Goal: Download file/media

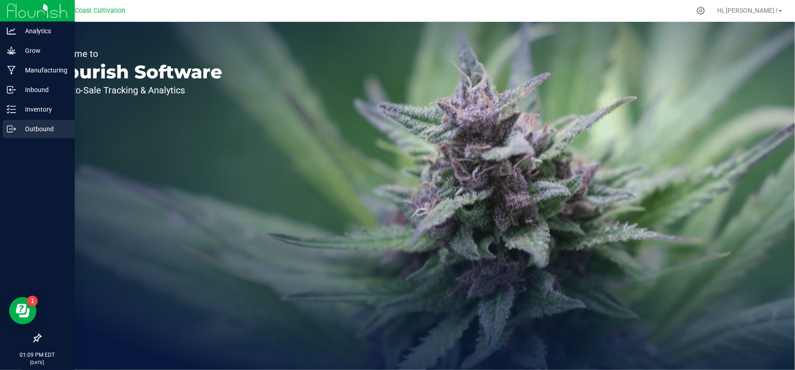
click at [38, 125] on p "Outbound" at bounding box center [43, 128] width 55 height 11
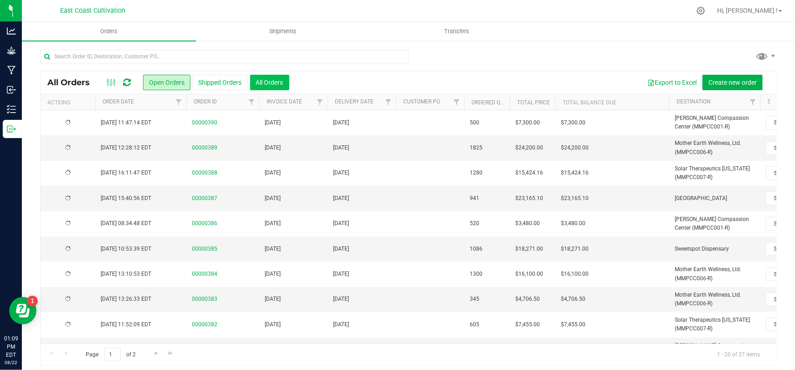
click at [269, 82] on button "All Orders" at bounding box center [269, 82] width 39 height 15
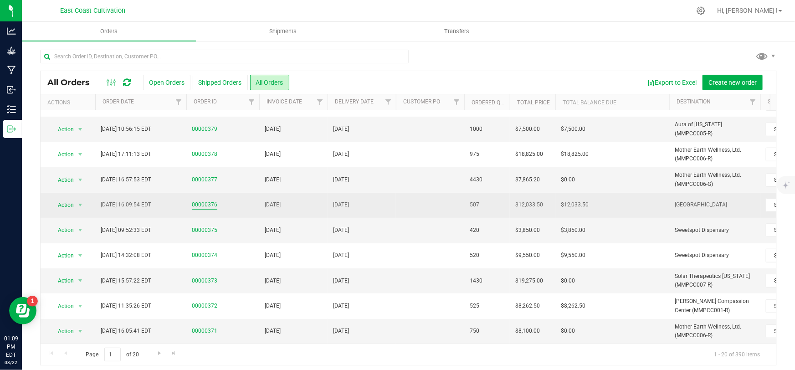
click at [205, 200] on link "00000376" at bounding box center [205, 204] width 26 height 9
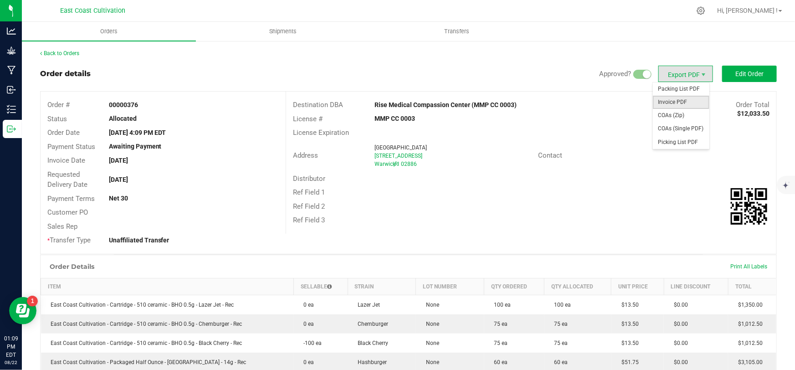
click at [678, 104] on span "Invoice PDF" at bounding box center [681, 102] width 56 height 13
